Goal: Task Accomplishment & Management: Manage account settings

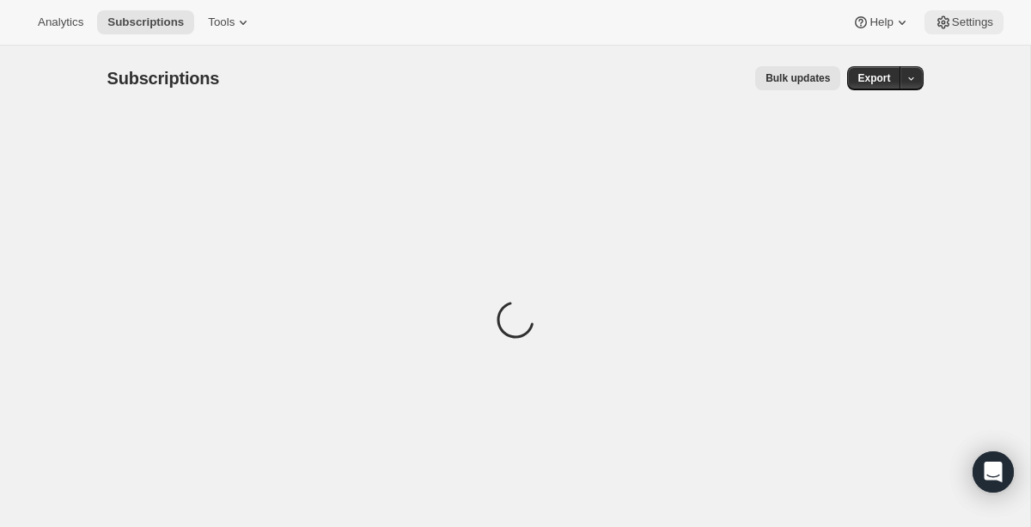
click at [947, 22] on icon at bounding box center [943, 22] width 17 height 17
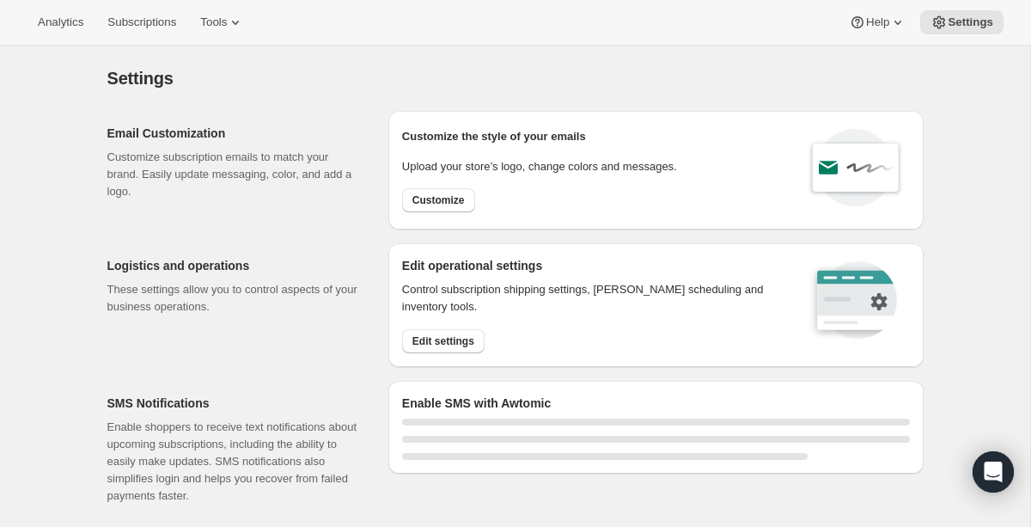
select select "22:00"
select select "09:00"
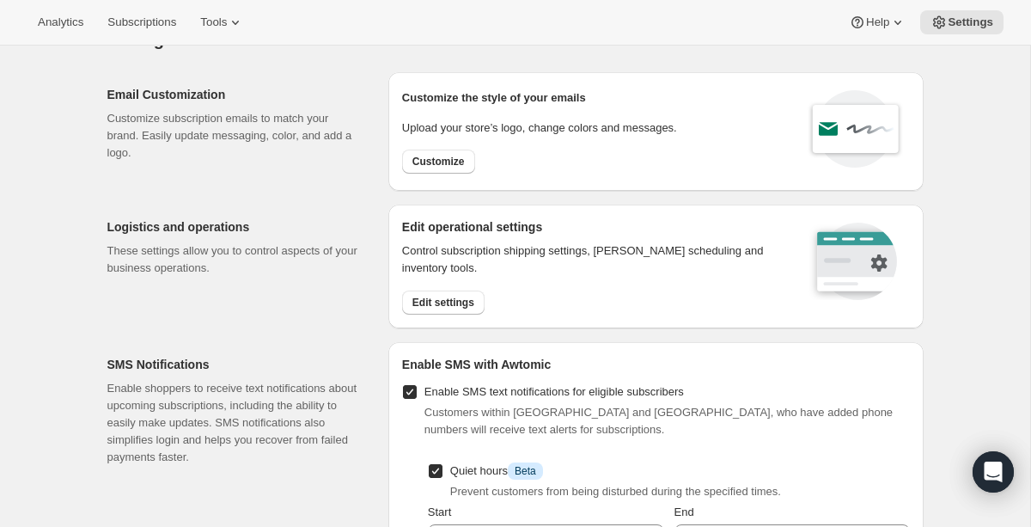
scroll to position [46, 0]
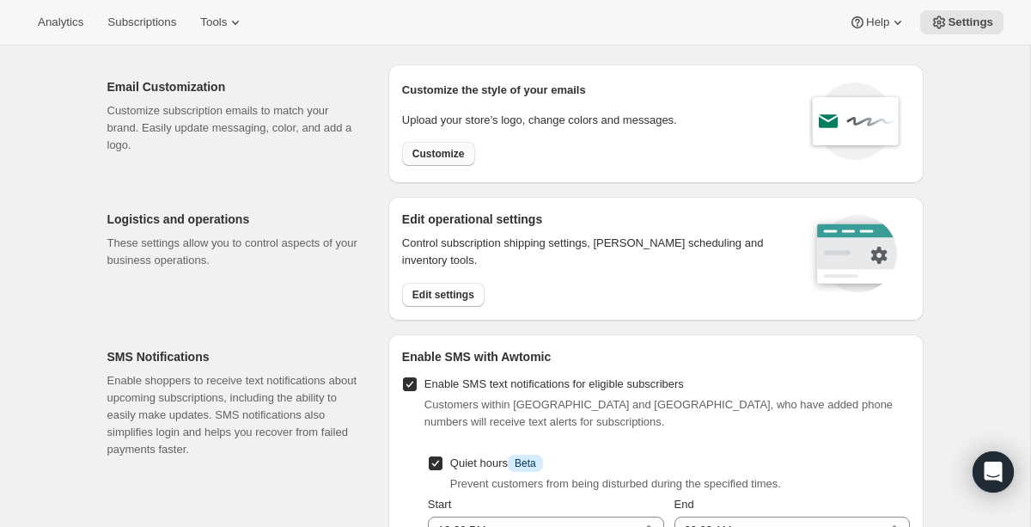
click at [449, 155] on span "Customize" at bounding box center [439, 154] width 52 height 14
select select "subscriptionMessage"
select select "5"
select select "15"
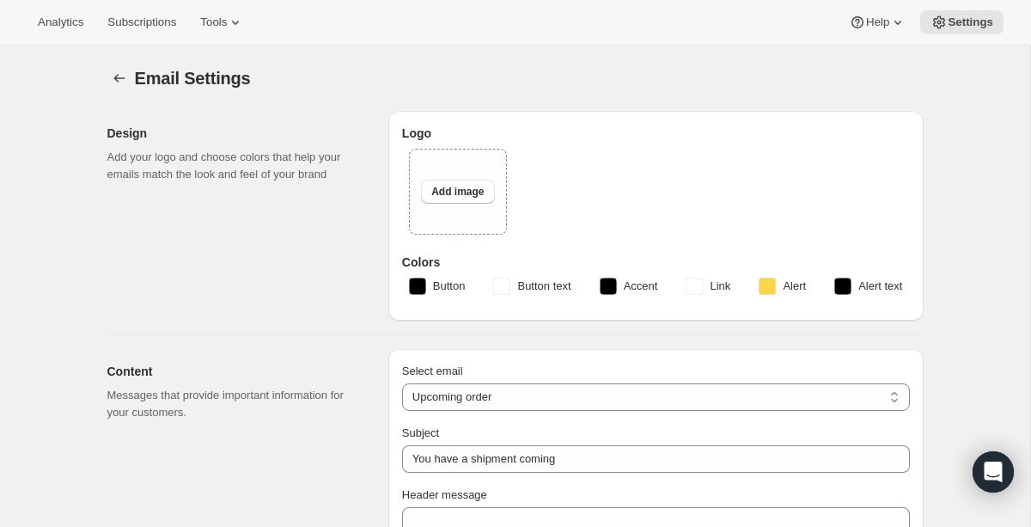
select select "14"
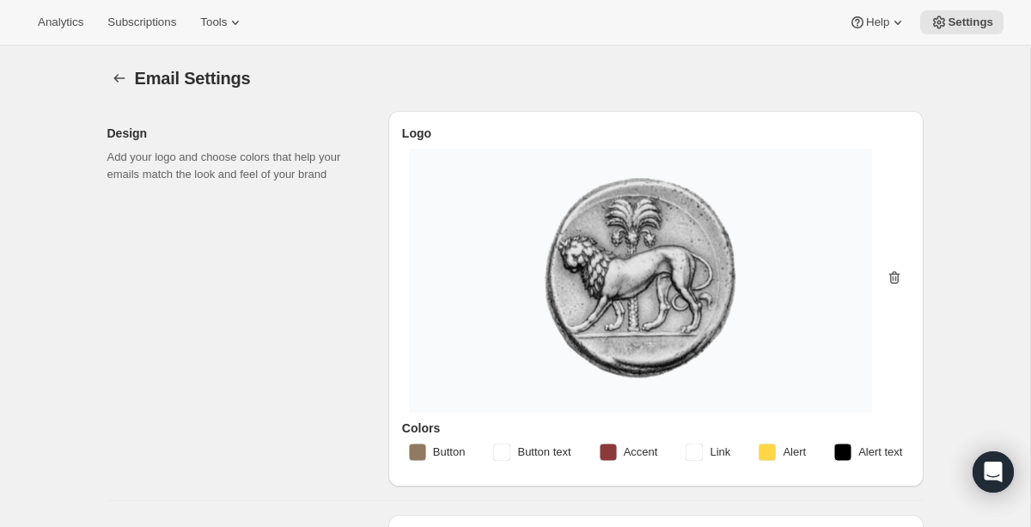
click at [895, 274] on icon "button" at bounding box center [894, 278] width 11 height 13
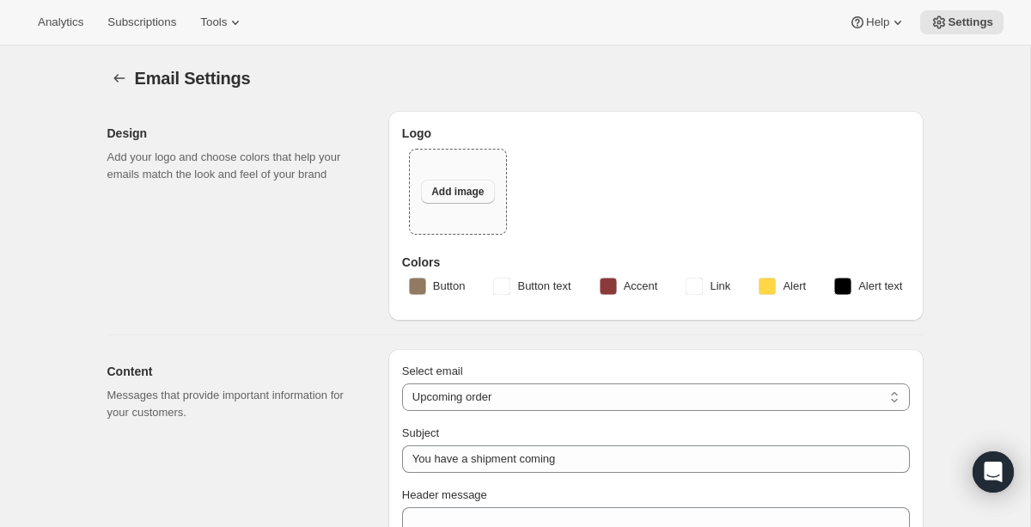
click at [462, 195] on span "Add image" at bounding box center [457, 192] width 52 height 14
click at [467, 196] on span "Add image" at bounding box center [457, 192] width 52 height 14
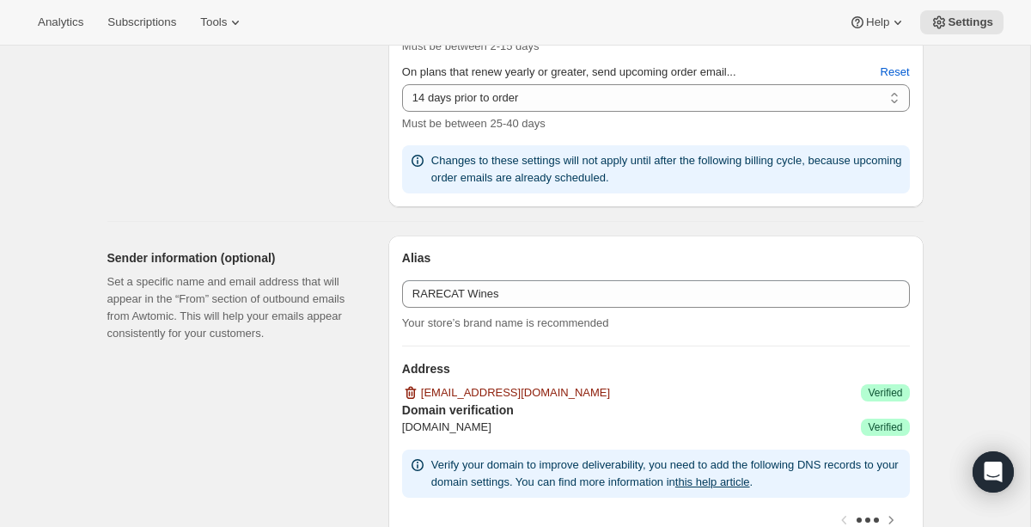
scroll to position [1037, 0]
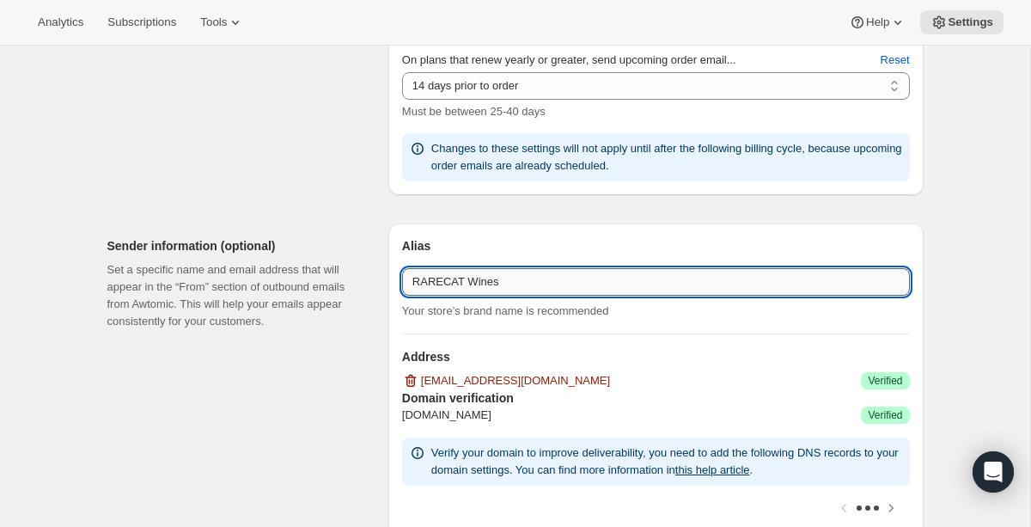
click at [475, 284] on input "RARECAT Wines" at bounding box center [656, 282] width 508 height 28
type input "RARECAT Membership"
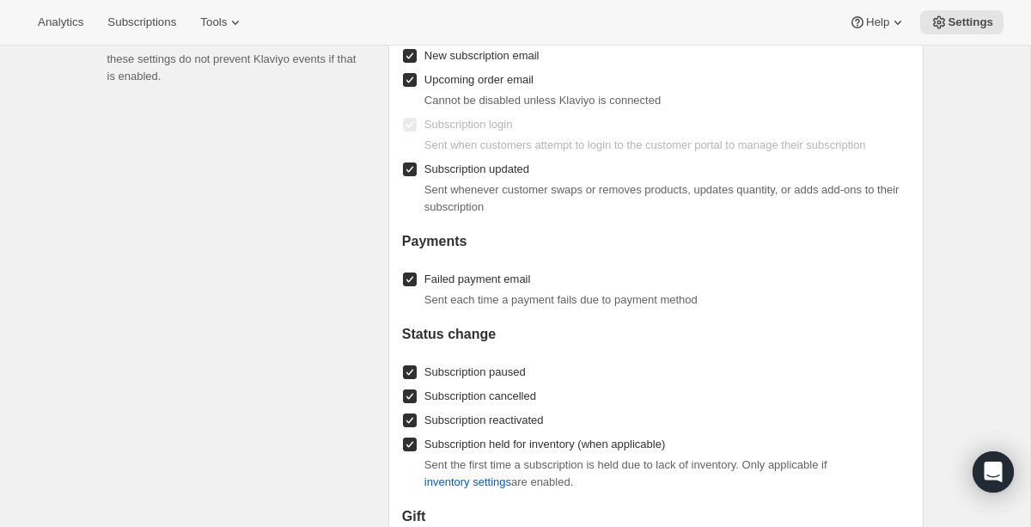
scroll to position [1702, 0]
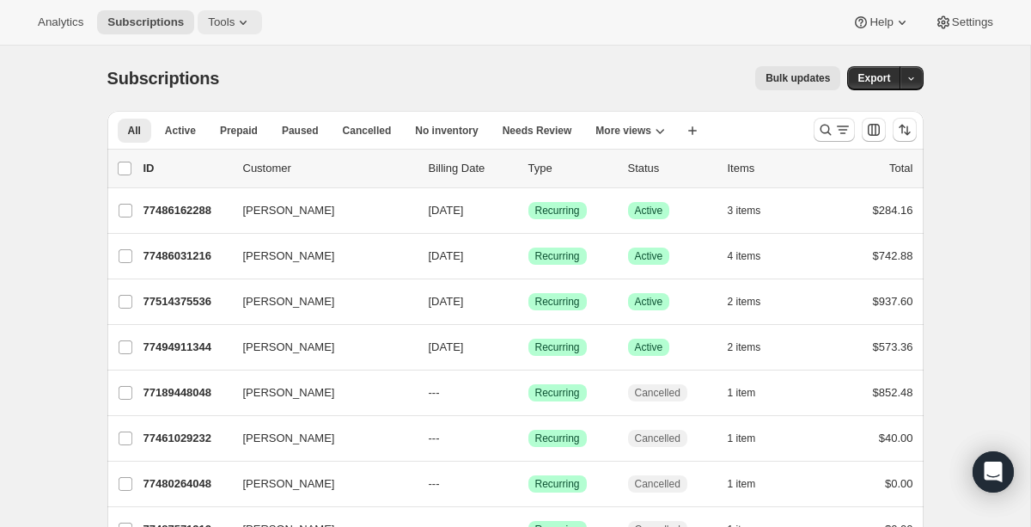
click at [216, 21] on span "Tools" at bounding box center [221, 22] width 27 height 14
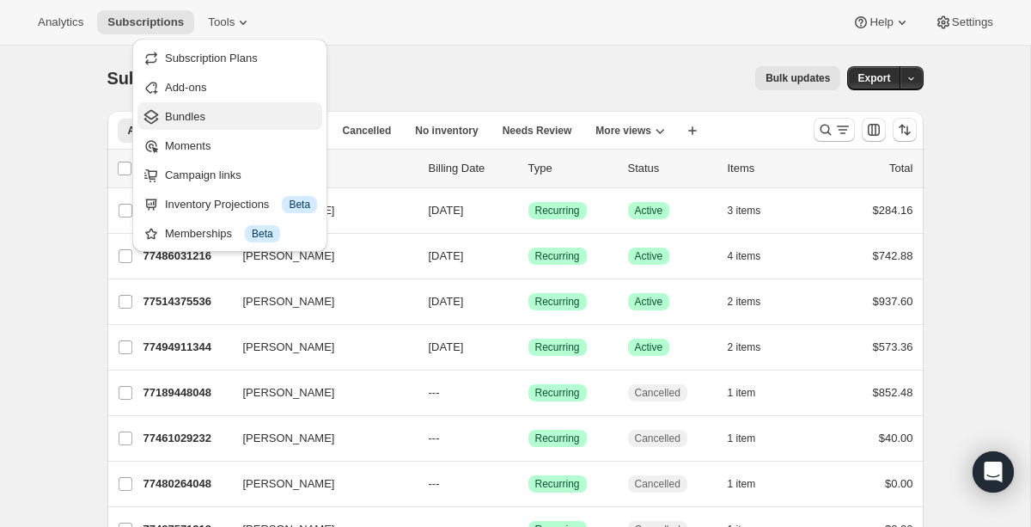
click at [243, 108] on span "Bundles" at bounding box center [241, 116] width 152 height 17
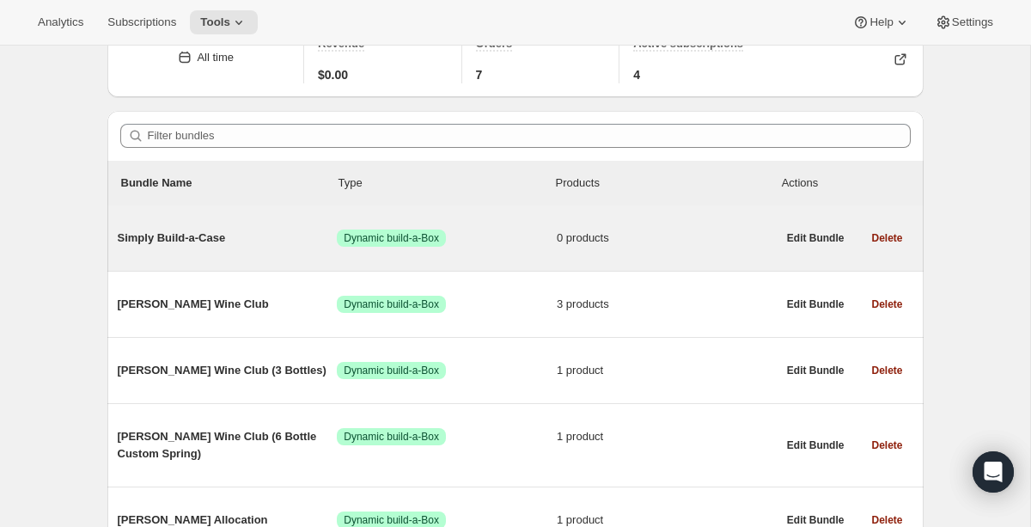
scroll to position [111, 0]
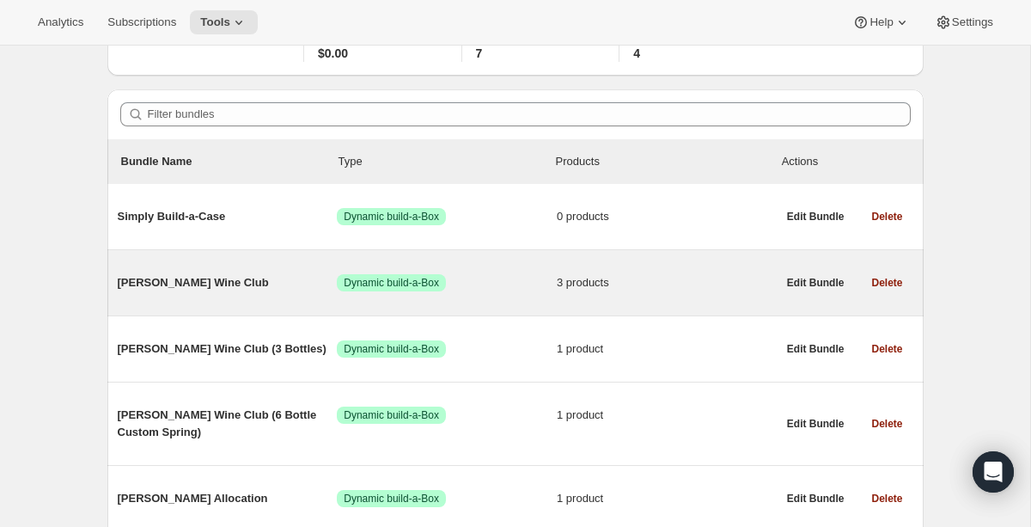
click at [210, 276] on span "Audrey Wine Club" at bounding box center [228, 282] width 220 height 17
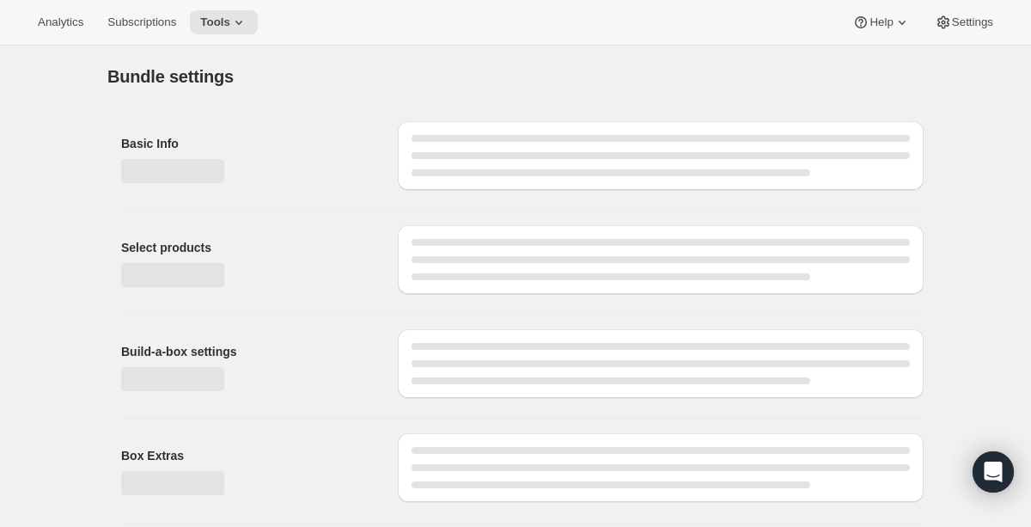
type input "Audrey Wine Club"
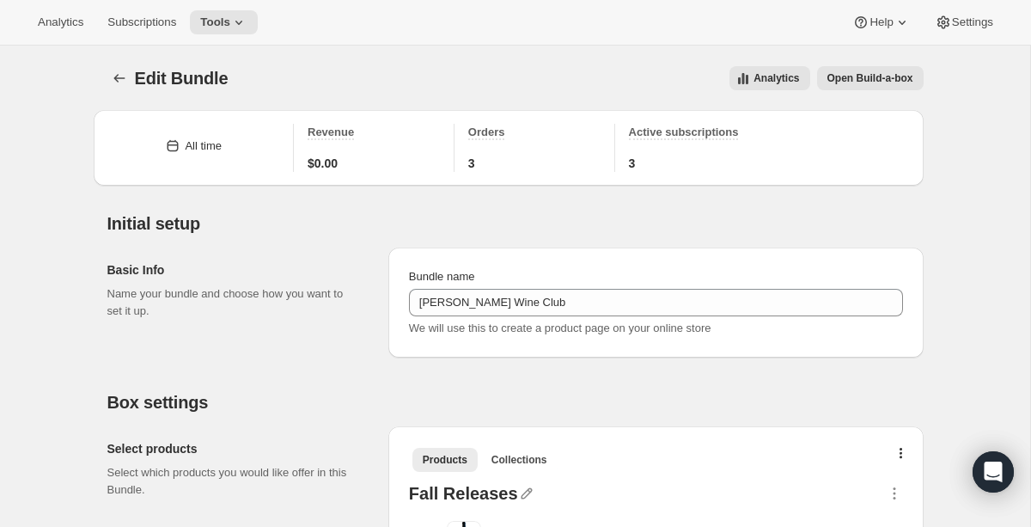
click at [853, 81] on span "Open Build-a-box" at bounding box center [871, 78] width 86 height 14
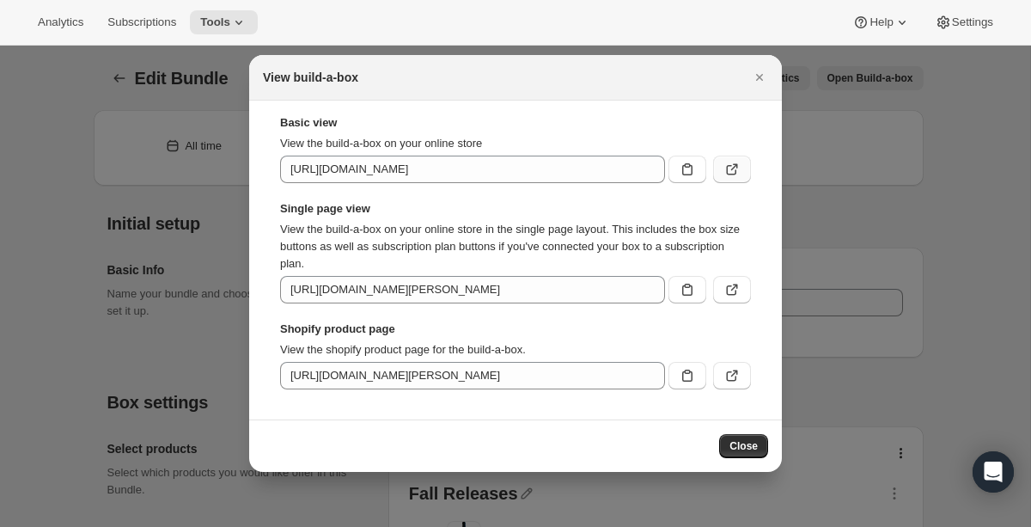
click at [727, 166] on icon ":r9k:" at bounding box center [732, 169] width 17 height 17
click at [738, 382] on icon ":r9k:" at bounding box center [732, 375] width 17 height 17
click at [733, 294] on icon ":r9k:" at bounding box center [732, 289] width 17 height 17
click at [755, 74] on icon "Close" at bounding box center [759, 77] width 17 height 17
